Goal: Check status

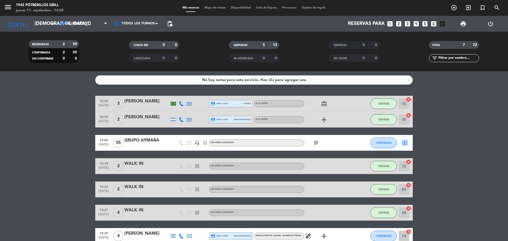
scroll to position [29, 0]
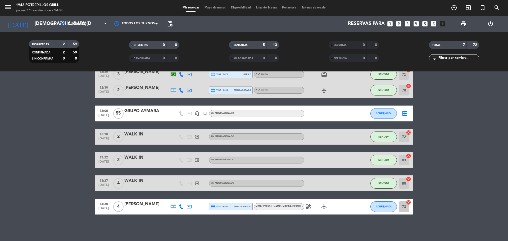
click at [309, 205] on icon "healing" at bounding box center [308, 206] width 6 height 6
drag, startPoint x: 468, startPoint y: 169, endPoint x: 468, endPoint y: 167, distance: 2.7
click at [468, 169] on bookings-row "12:30 [DATE] 3 [PERSON_NAME] credit_card visa * 5676 stripe A LA CARTA card_gif…" at bounding box center [254, 140] width 508 height 148
click at [442, 157] on bookings-row "12:30 [DATE] 3 [PERSON_NAME] credit_card visa * 5676 stripe A LA CARTA card_gif…" at bounding box center [254, 140] width 508 height 148
click at [447, 139] on bookings-row "12:30 [DATE] 3 [PERSON_NAME] credit_card visa * 5676 stripe A LA CARTA card_gif…" at bounding box center [254, 140] width 508 height 148
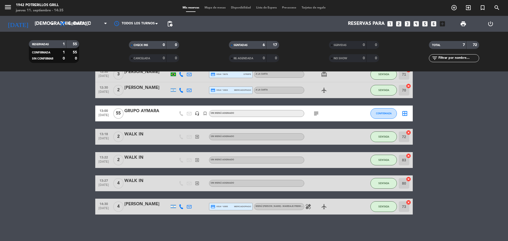
click at [77, 134] on bookings-row "12:30 [DATE] 3 [PERSON_NAME] credit_card visa * 5676 stripe A LA CARTA card_gif…" at bounding box center [254, 140] width 508 height 148
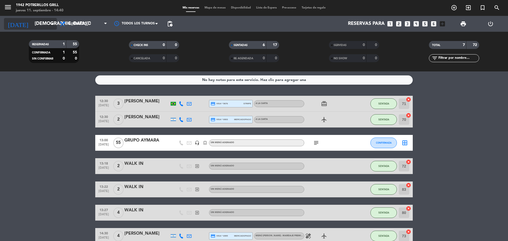
click at [51, 18] on div "[DATE] [DATE] arrow_drop_down" at bounding box center [30, 24] width 53 height 12
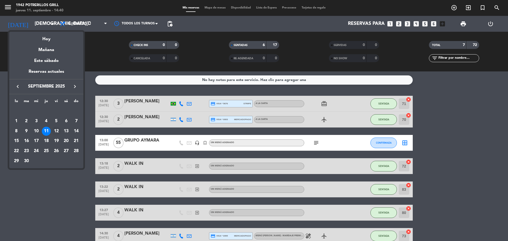
click at [54, 133] on div "12" at bounding box center [56, 131] width 9 height 9
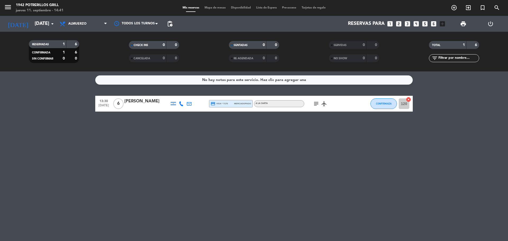
click at [316, 104] on icon "subject" at bounding box center [316, 103] width 6 height 6
click at [323, 104] on icon "airplanemode_active" at bounding box center [324, 103] width 6 height 6
click at [145, 155] on div "No hay notas para este servicio. Haz clic para agregar una 13:30 [DATE] 6 [PERS…" at bounding box center [254, 155] width 508 height 169
click at [53, 23] on icon "arrow_drop_down" at bounding box center [52, 24] width 6 height 6
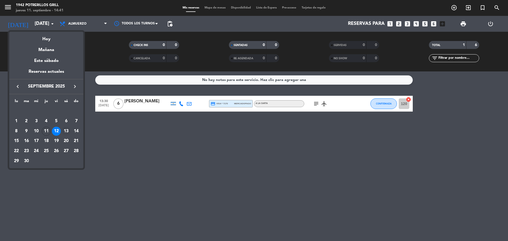
click at [65, 130] on div "13" at bounding box center [66, 131] width 9 height 9
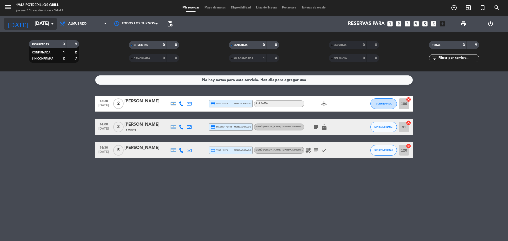
click at [43, 21] on input "[DATE]" at bounding box center [62, 24] width 61 height 11
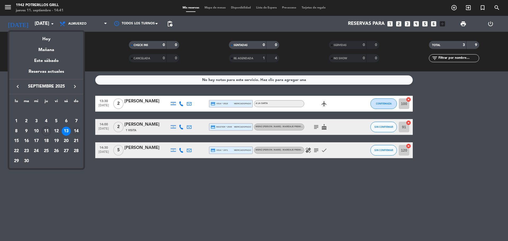
click at [77, 131] on div "14" at bounding box center [76, 131] width 9 height 9
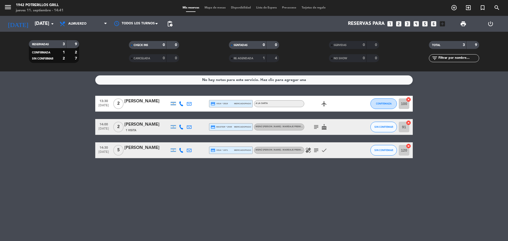
type input "[DATE]"
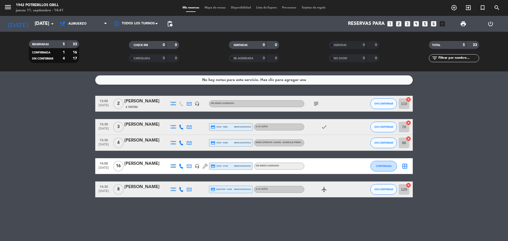
click at [314, 102] on icon "subject" at bounding box center [316, 103] width 6 height 6
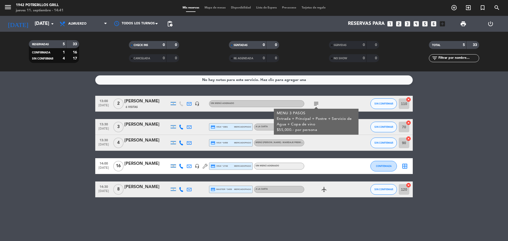
click at [47, 171] on bookings-row "13:00 [DATE] 2 [PERSON_NAME] 6 Visitas headset_mic Sin menú asignado subject ME…" at bounding box center [254, 147] width 508 height 102
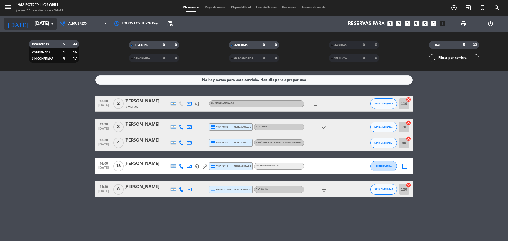
click at [47, 23] on input "[DATE]" at bounding box center [62, 24] width 61 height 11
